Goal: Find specific page/section: Find specific page/section

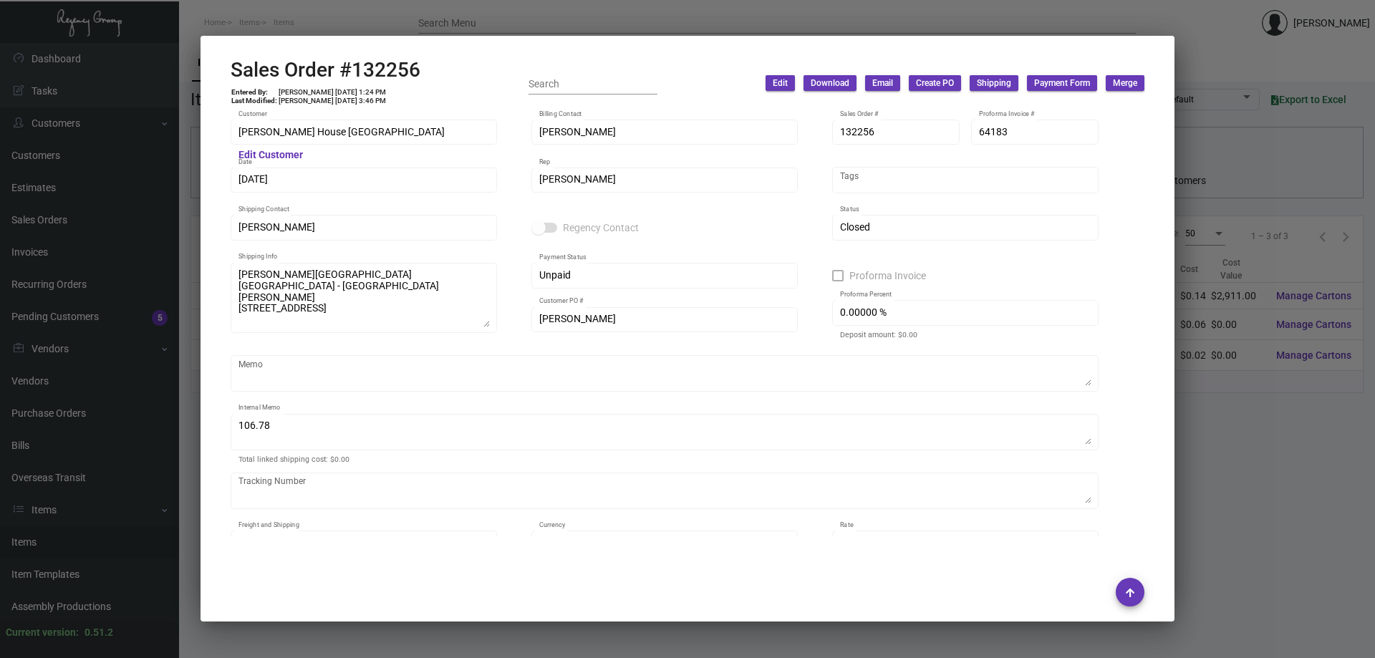
scroll to position [2725, 0]
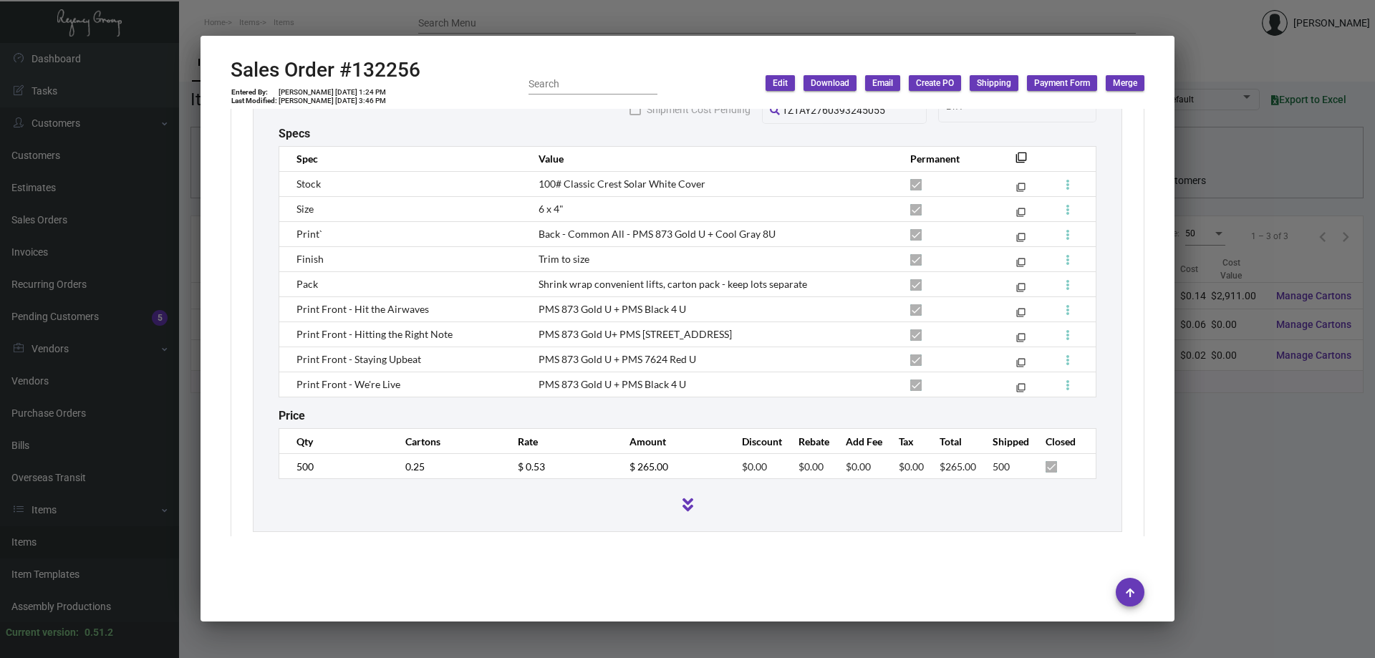
click at [60, 540] on div at bounding box center [687, 329] width 1375 height 658
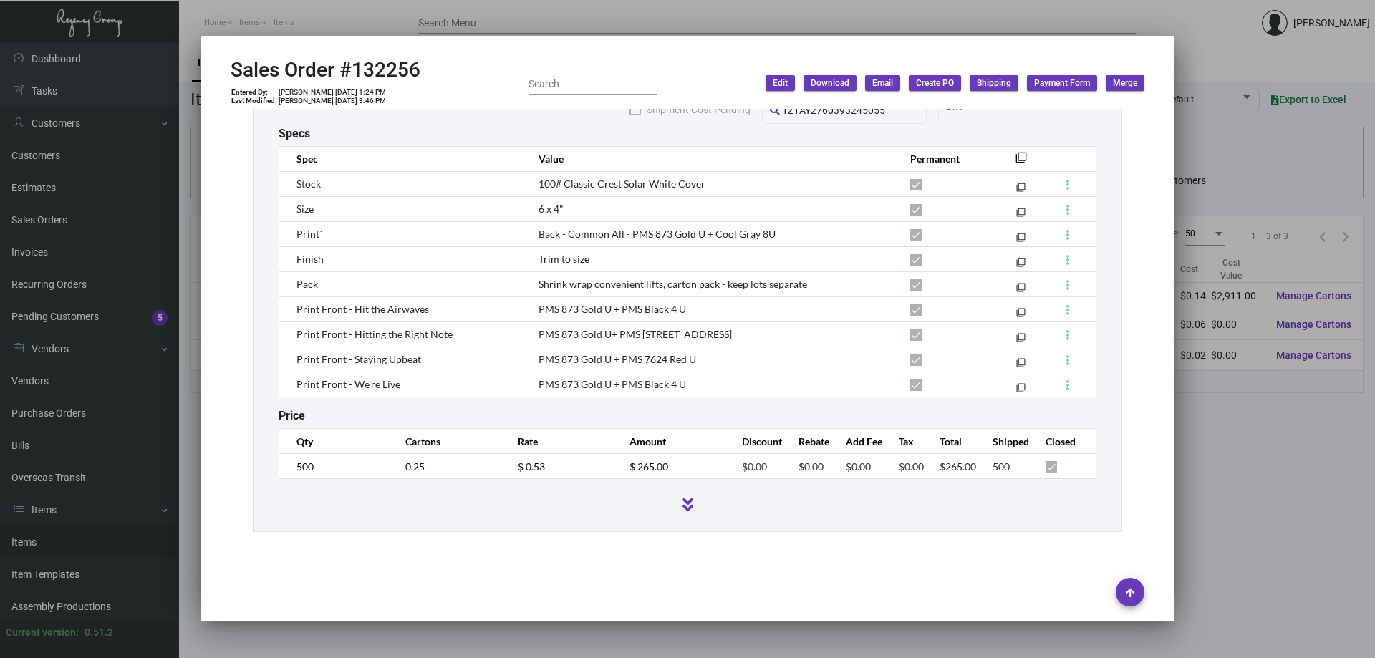
click at [60, 540] on div at bounding box center [687, 329] width 1375 height 658
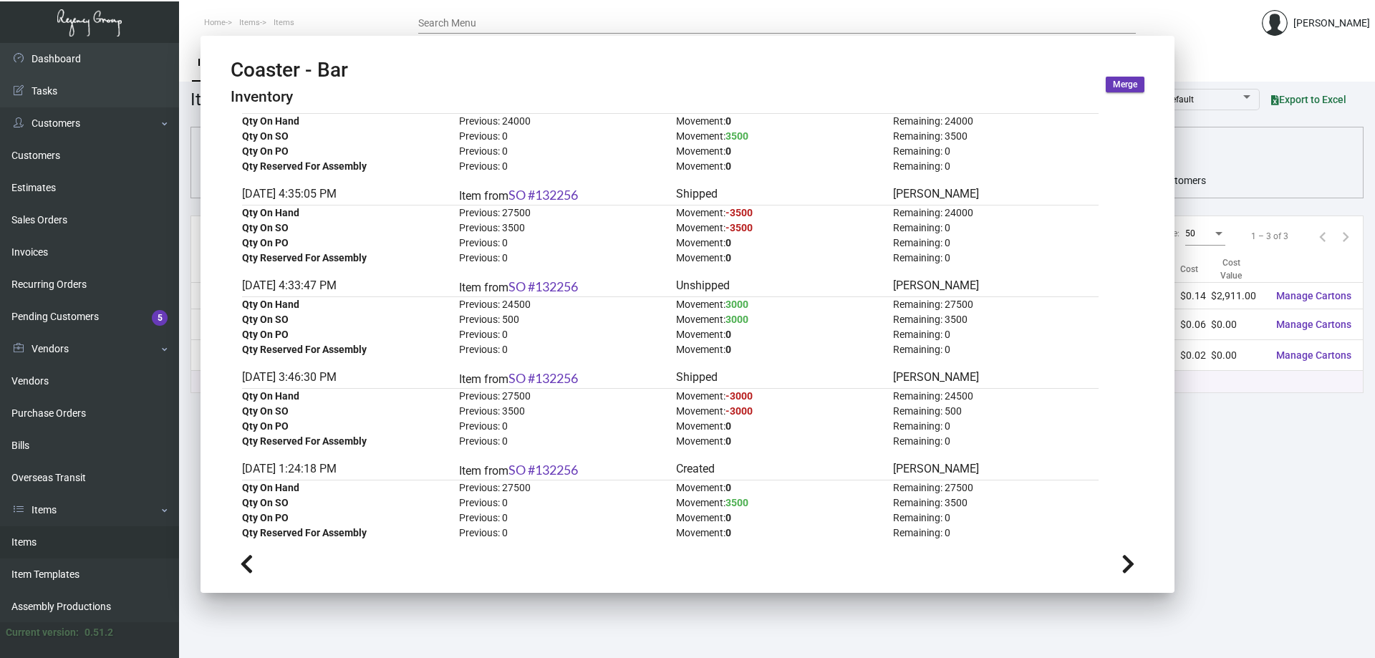
click at [60, 540] on link "Items" at bounding box center [89, 542] width 179 height 32
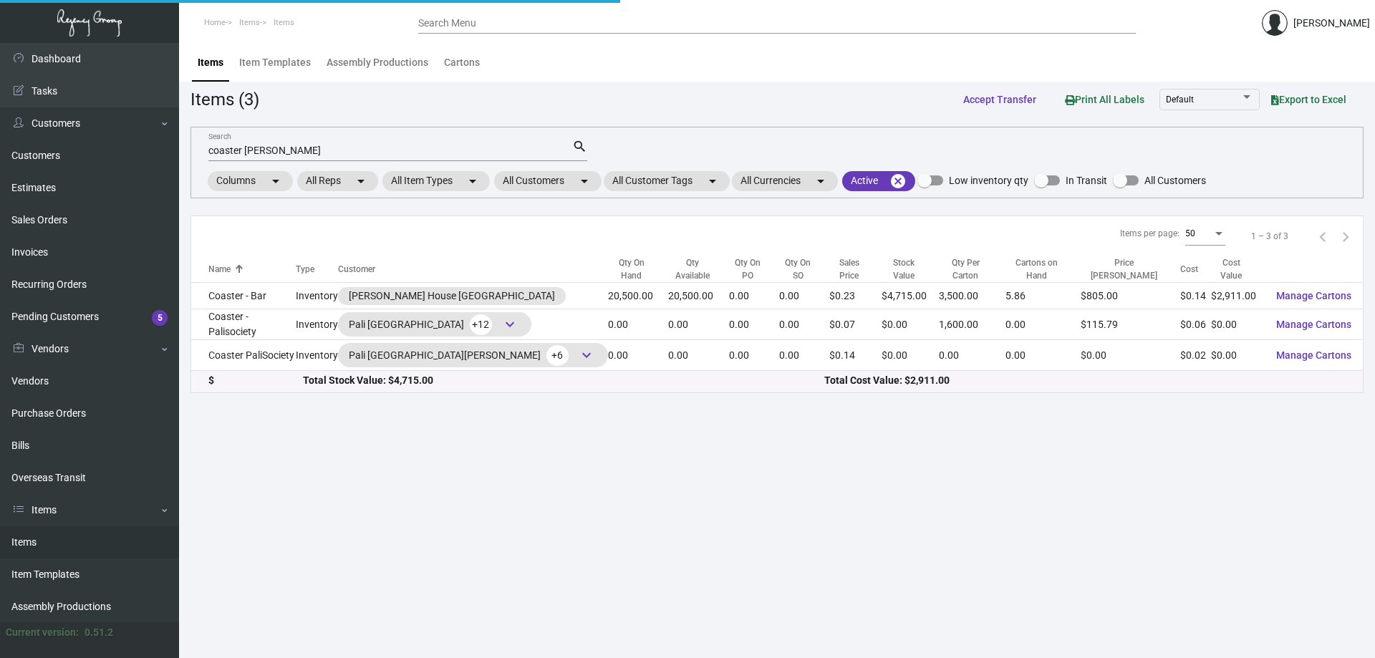
click at [60, 540] on link "Items" at bounding box center [89, 542] width 179 height 32
click at [527, 181] on mat-chip "All Customers arrow_drop_down" at bounding box center [547, 181] width 107 height 20
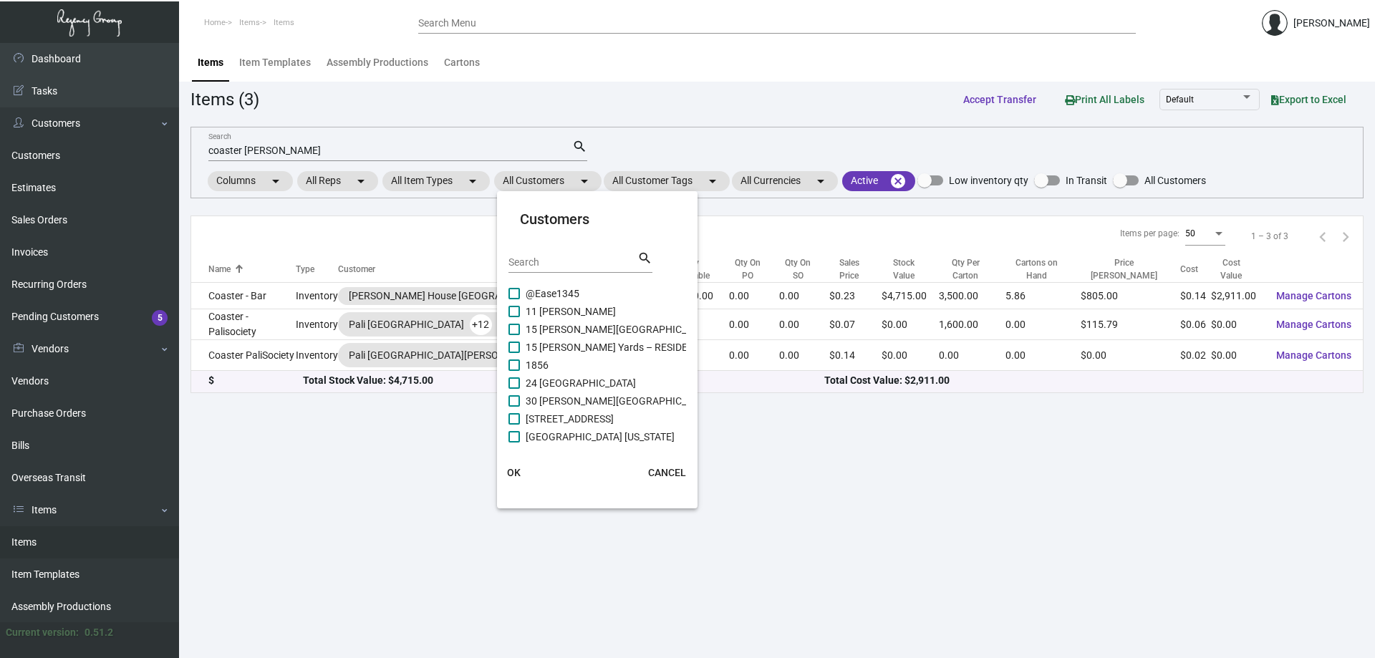
click at [581, 268] on input "Search" at bounding box center [572, 262] width 129 height 11
type input "troub"
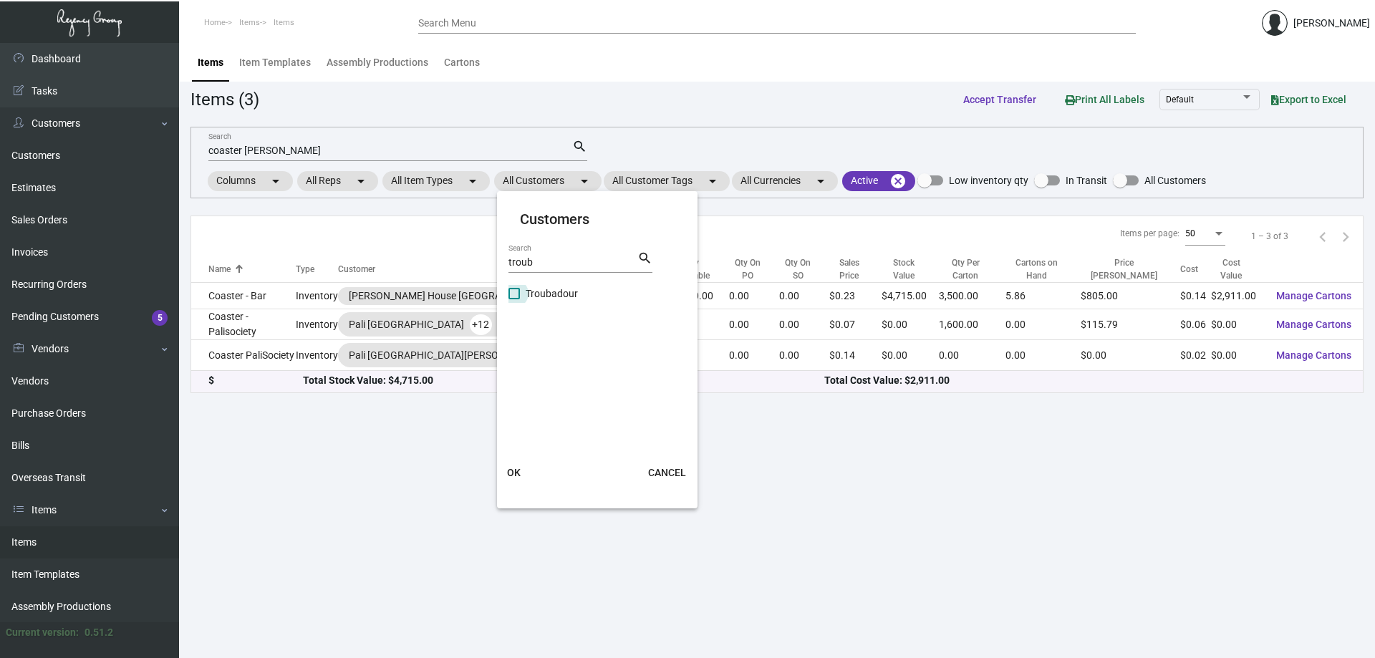
click at [536, 292] on span "Troubadour" at bounding box center [552, 293] width 52 height 17
click at [514, 299] on input "Troubadour" at bounding box center [513, 299] width 1 height 1
checkbox input "true"
click at [509, 474] on span "OK" at bounding box center [514, 472] width 14 height 11
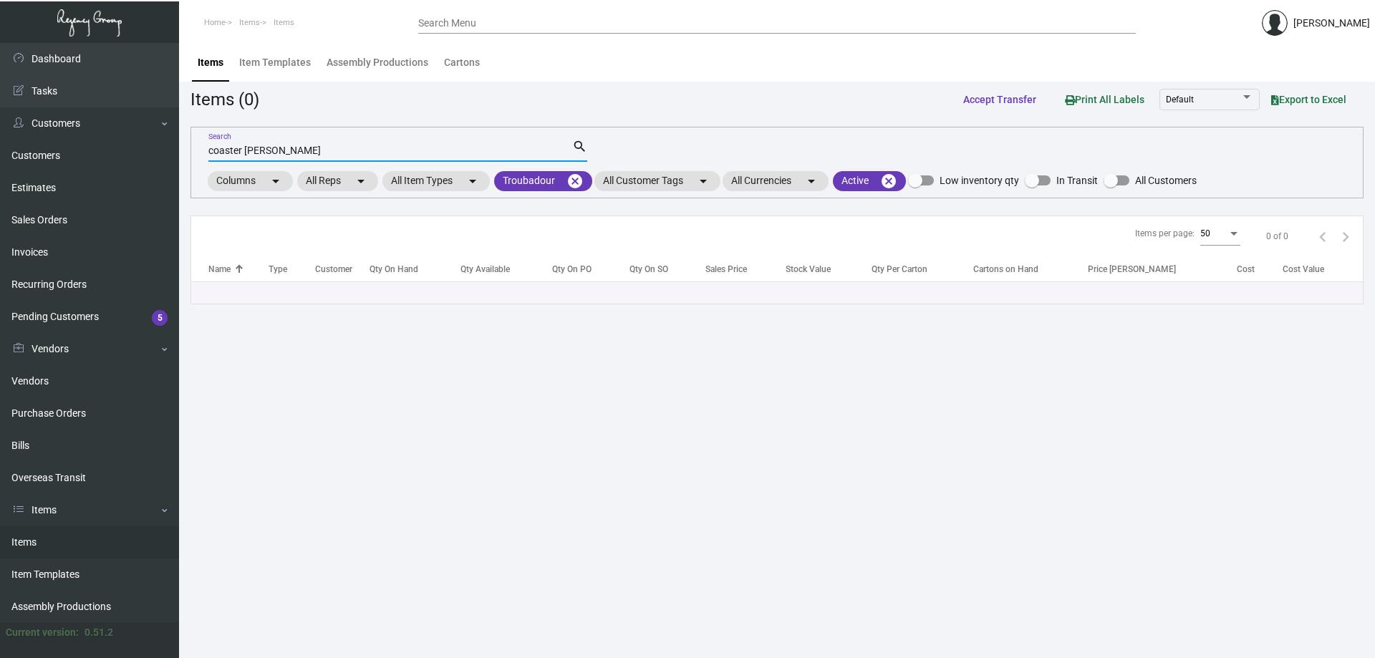
drag, startPoint x: 311, startPoint y: 148, endPoint x: 6, endPoint y: -87, distance: 384.0
click at [6, 0] on html "Home Items Items Search Menu [PERSON_NAME] Dashboard Dashboard Tasks Customers …" at bounding box center [687, 329] width 1375 height 658
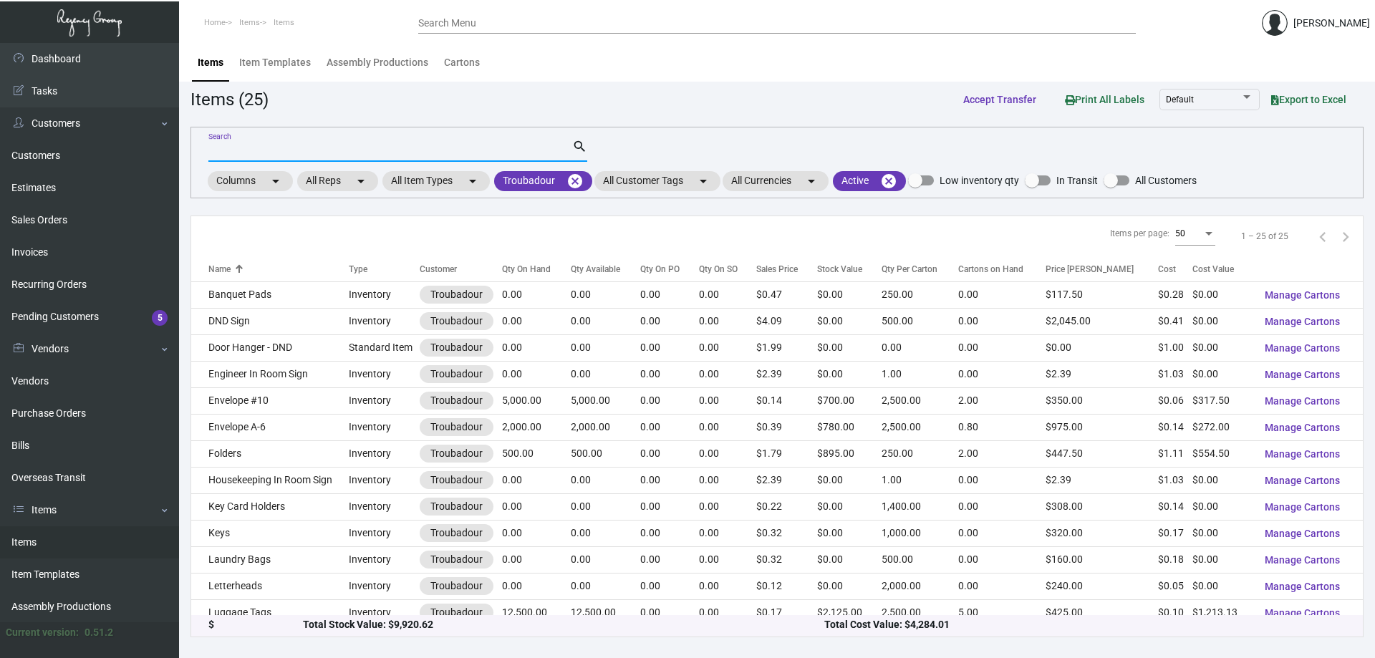
click at [536, 265] on div "Qty On Hand" at bounding box center [526, 269] width 49 height 13
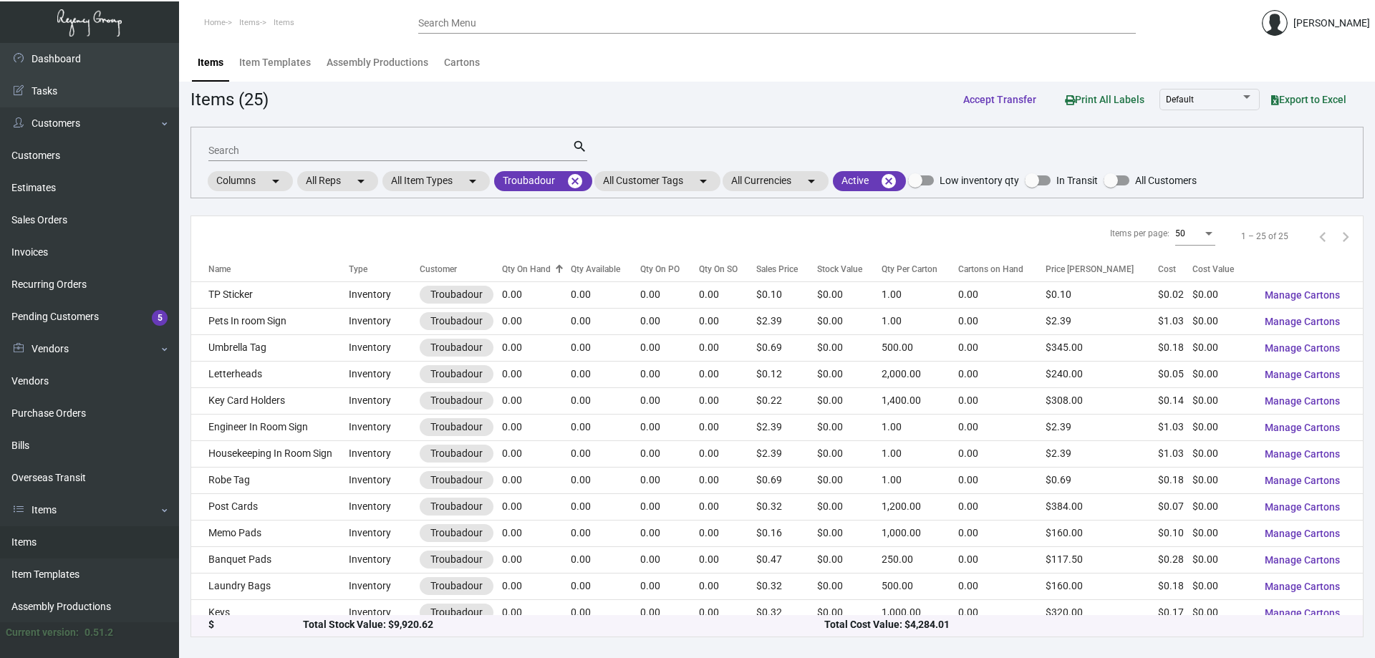
click at [536, 265] on div "Qty On Hand" at bounding box center [526, 269] width 49 height 13
